Goal: Task Accomplishment & Management: Manage account settings

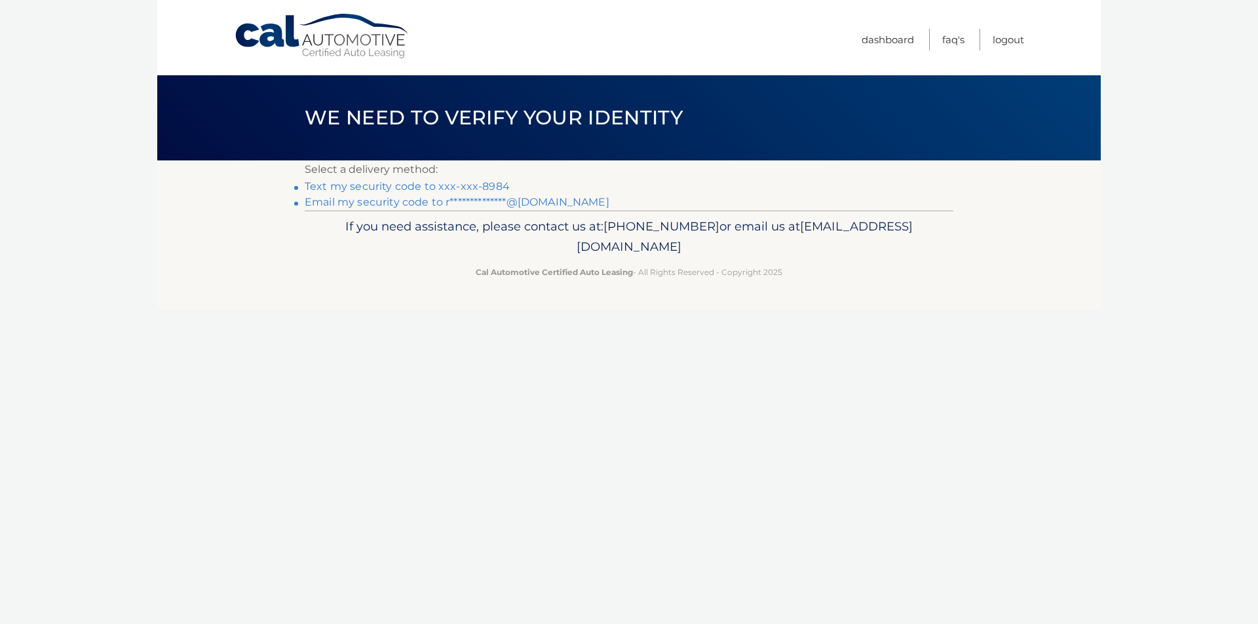
click at [378, 183] on link "Text my security code to xxx-xxx-8984" at bounding box center [407, 186] width 205 height 12
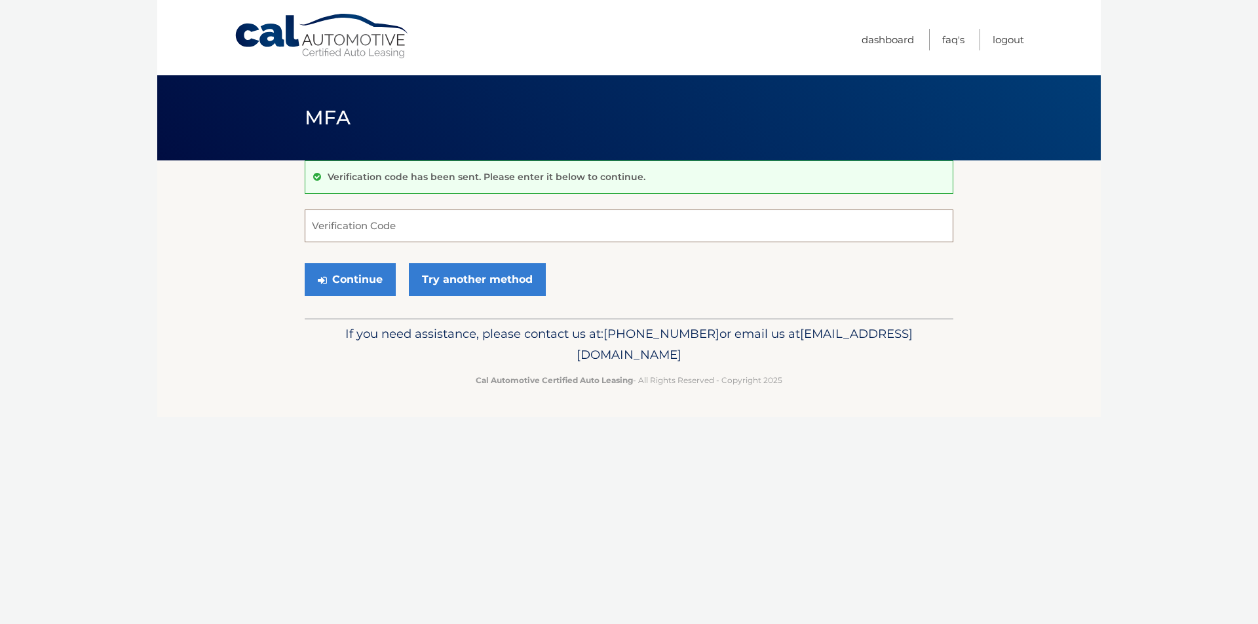
click at [379, 226] on input "Verification Code" at bounding box center [629, 226] width 649 height 33
type input "273906"
click at [357, 274] on button "Continue" at bounding box center [350, 279] width 91 height 33
